Goal: Information Seeking & Learning: Learn about a topic

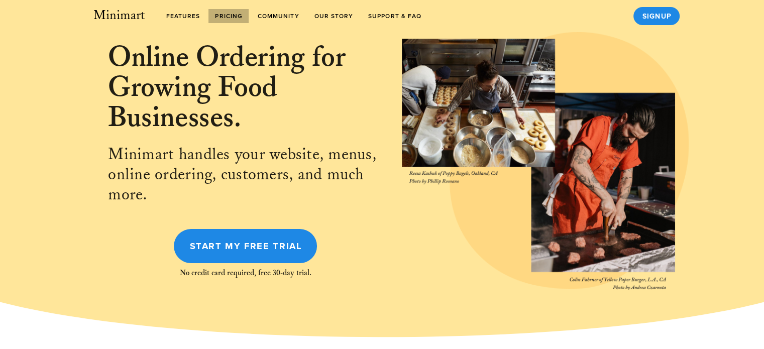
click at [241, 12] on link "Pricing" at bounding box center [228, 16] width 40 height 14
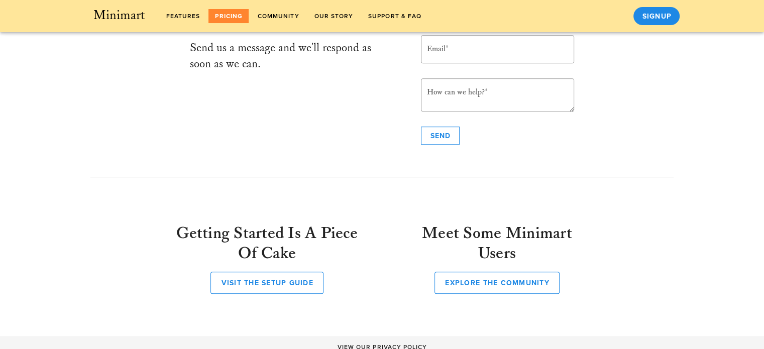
scroll to position [652, 0]
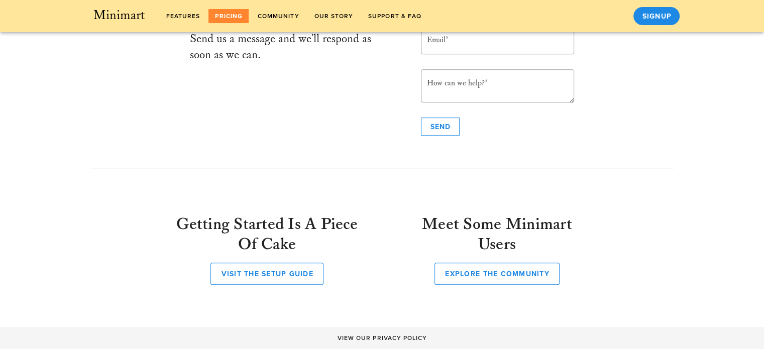
click at [287, 27] on div "Minimart features Pricing Community Our Story Support & FAQ Signup" at bounding box center [382, 16] width 764 height 32
click at [289, 22] on link "Community" at bounding box center [278, 16] width 55 height 14
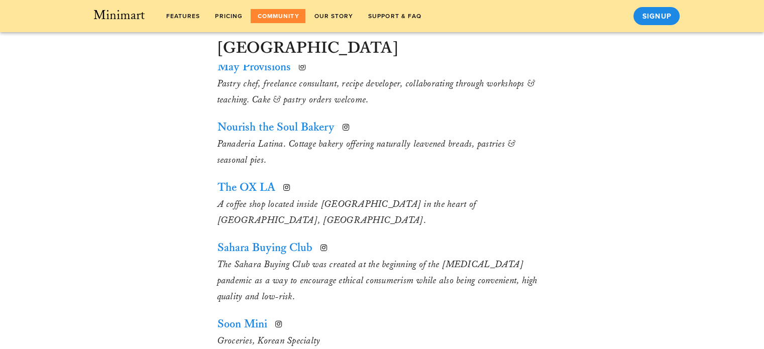
scroll to position [679, 0]
click at [394, 18] on span "Support & FAQ" at bounding box center [395, 16] width 54 height 7
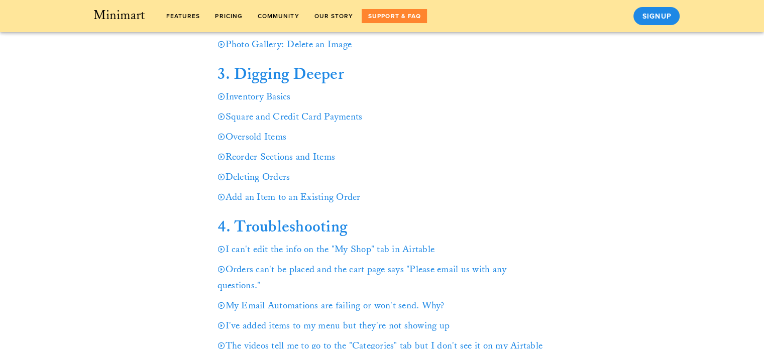
scroll to position [481, 0]
